Goal: Transaction & Acquisition: Purchase product/service

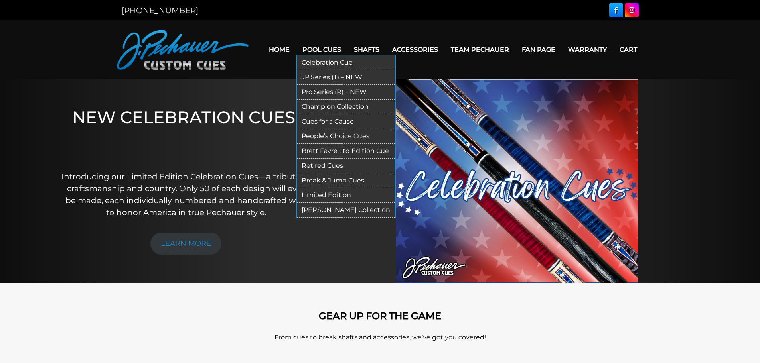
click at [322, 47] on link "Pool Cues" at bounding box center [321, 49] width 51 height 20
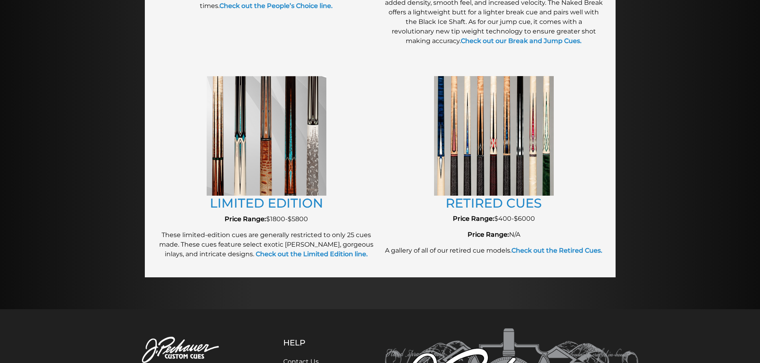
scroll to position [867, 0]
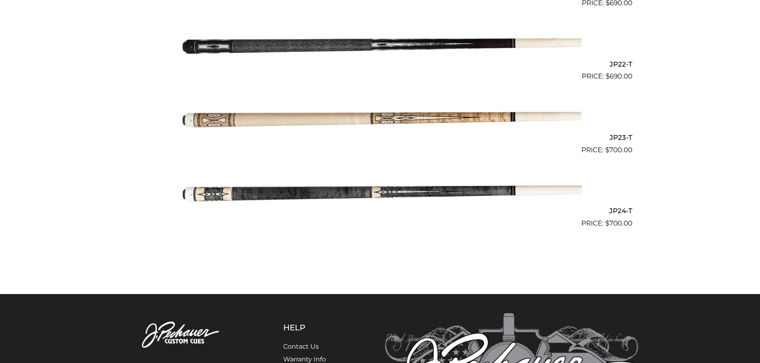
scroll to position [1795, 0]
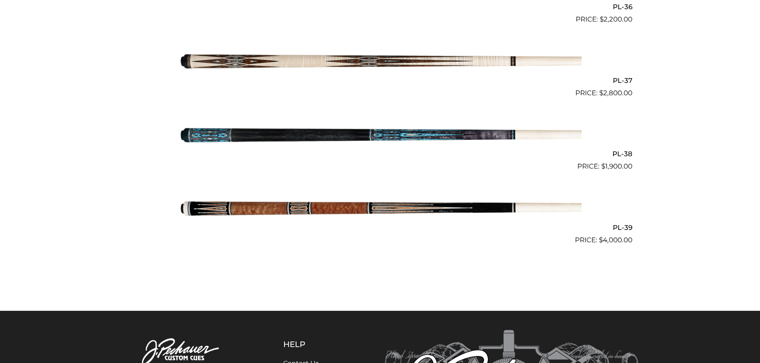
scroll to position [2219, 0]
